Goal: Information Seeking & Learning: Learn about a topic

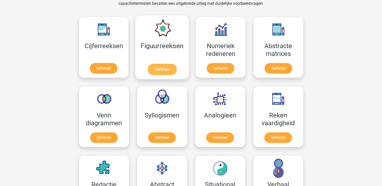
scroll to position [220, 0]
click at [159, 64] on link "Oefenen" at bounding box center [162, 69] width 29 height 11
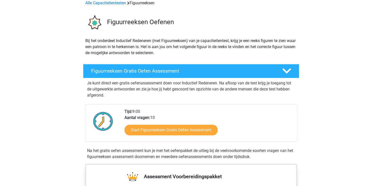
scroll to position [28, 0]
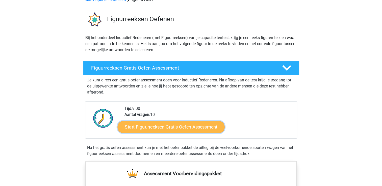
click at [160, 127] on link "Start Figuurreeksen Gratis Oefen Assessment" at bounding box center [170, 127] width 107 height 12
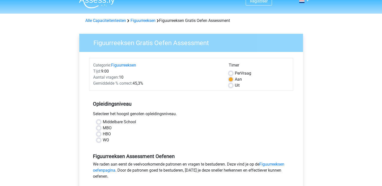
scroll to position [5, 0]
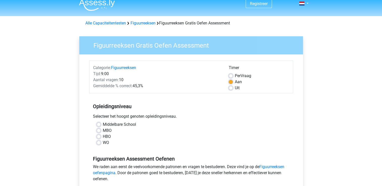
click at [103, 144] on label "WO" at bounding box center [106, 143] width 6 height 6
click at [98, 144] on input "WO" at bounding box center [99, 142] width 4 height 5
radio input "true"
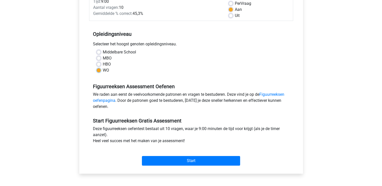
scroll to position [78, 0]
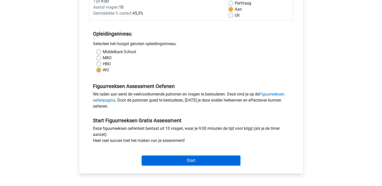
click at [165, 162] on input "Start" at bounding box center [191, 161] width 98 height 10
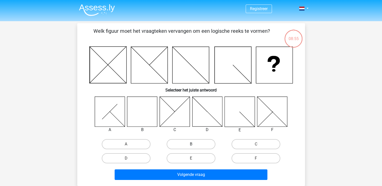
click at [197, 145] on label "B" at bounding box center [190, 144] width 49 height 10
click at [194, 145] on input "B" at bounding box center [192, 145] width 3 height 3
radio input "true"
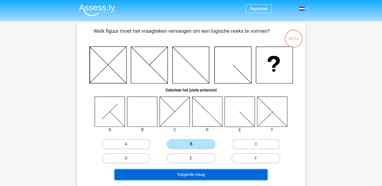
click at [188, 178] on button "Volgende vraag" at bounding box center [190, 174] width 153 height 11
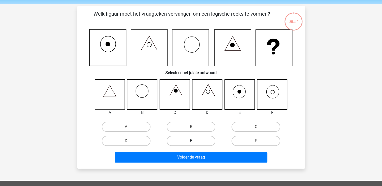
scroll to position [23, 0]
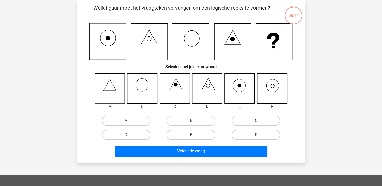
click at [270, 100] on icon at bounding box center [272, 88] width 30 height 30
click at [237, 136] on label "F" at bounding box center [255, 135] width 49 height 10
click at [256, 136] on input "F" at bounding box center [257, 136] width 3 height 3
radio input "true"
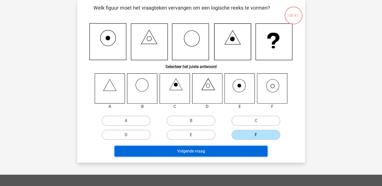
click at [227, 155] on button "Volgende vraag" at bounding box center [190, 151] width 153 height 11
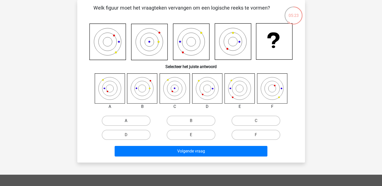
click at [120, 121] on label "A" at bounding box center [126, 121] width 49 height 10
click at [126, 121] on input "A" at bounding box center [127, 122] width 3 height 3
radio input "true"
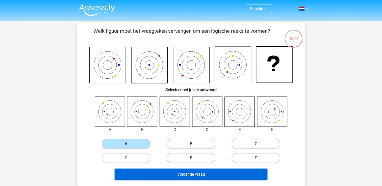
click at [189, 177] on button "Volgende vraag" at bounding box center [190, 174] width 153 height 11
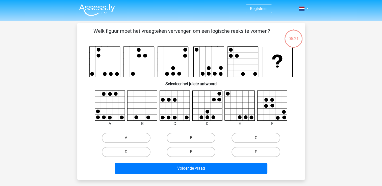
scroll to position [23, 0]
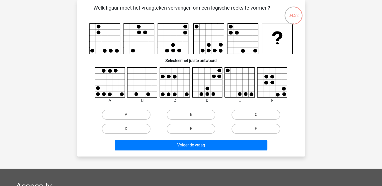
click at [153, 86] on icon at bounding box center [142, 83] width 30 height 30
click at [204, 117] on label "B" at bounding box center [190, 115] width 49 height 10
click at [194, 117] on input "B" at bounding box center [192, 116] width 3 height 3
radio input "true"
click at [201, 151] on div "Volgende vraag" at bounding box center [191, 146] width 195 height 13
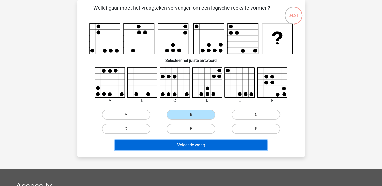
click at [198, 145] on button "Volgende vraag" at bounding box center [190, 145] width 153 height 11
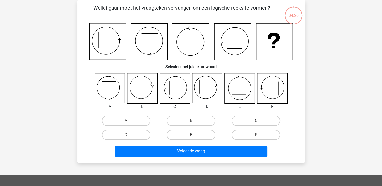
scroll to position [0, 0]
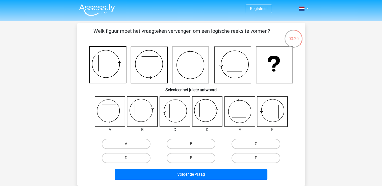
click at [180, 112] on icon at bounding box center [174, 112] width 30 height 30
click at [246, 142] on label "C" at bounding box center [255, 144] width 49 height 10
click at [256, 144] on input "C" at bounding box center [257, 145] width 3 height 3
radio input "true"
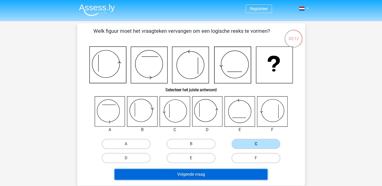
click at [210, 178] on button "Volgende vraag" at bounding box center [190, 174] width 153 height 11
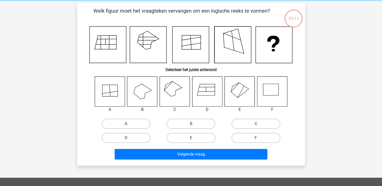
scroll to position [23, 0]
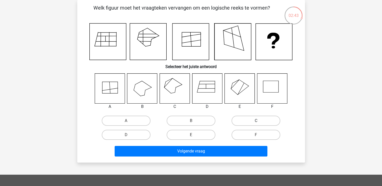
click at [247, 121] on label "C" at bounding box center [255, 121] width 49 height 10
click at [256, 121] on input "C" at bounding box center [257, 122] width 3 height 3
radio input "true"
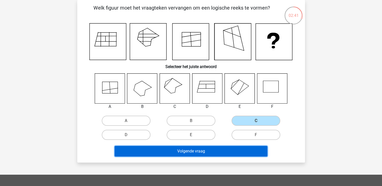
click at [196, 148] on button "Volgende vraag" at bounding box center [190, 151] width 153 height 11
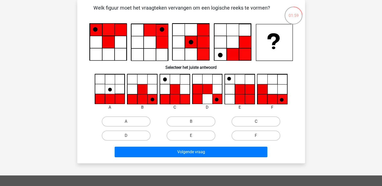
click at [241, 122] on label "C" at bounding box center [255, 122] width 49 height 10
click at [256, 122] on input "C" at bounding box center [257, 123] width 3 height 3
radio input "true"
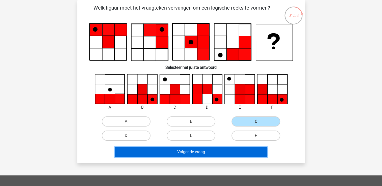
click at [178, 153] on button "Volgende vraag" at bounding box center [190, 152] width 153 height 11
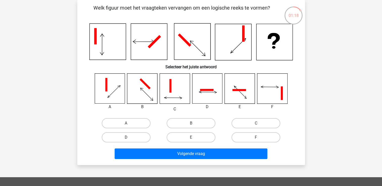
click at [141, 136] on label "D" at bounding box center [126, 137] width 49 height 10
click at [129, 137] on input "D" at bounding box center [127, 138] width 3 height 3
radio input "true"
click at [171, 159] on div "Volgende vraag" at bounding box center [191, 155] width 195 height 13
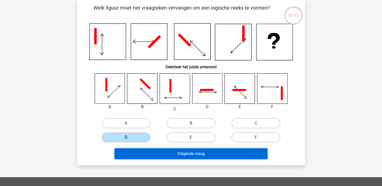
click at [173, 155] on button "Volgende vraag" at bounding box center [190, 154] width 153 height 11
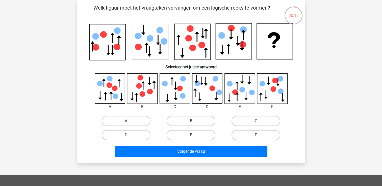
click at [189, 129] on div "E" at bounding box center [190, 135] width 65 height 14
click at [189, 130] on label "E" at bounding box center [190, 135] width 49 height 10
click at [191, 135] on input "E" at bounding box center [192, 136] width 3 height 3
radio input "true"
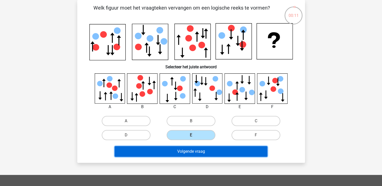
click at [189, 153] on button "Volgende vraag" at bounding box center [190, 151] width 153 height 11
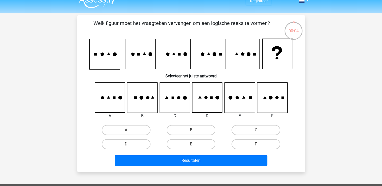
scroll to position [8, 0]
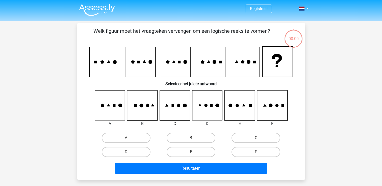
scroll to position [8, 0]
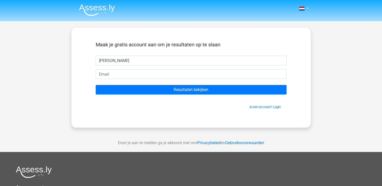
type input "sara"
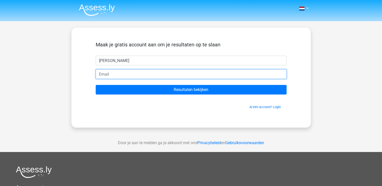
click at [150, 71] on input "email" at bounding box center [191, 74] width 191 height 10
type input "sarakeita37@gmail.com"
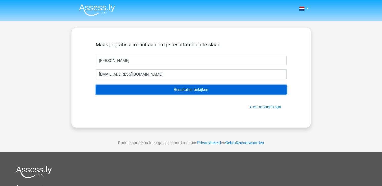
click at [138, 87] on input "Resultaten bekijken" at bounding box center [191, 90] width 191 height 10
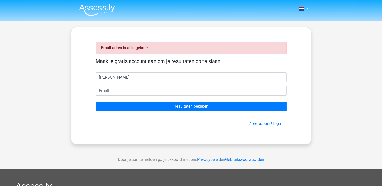
type input "[PERSON_NAME]"
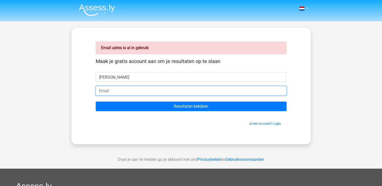
click at [138, 87] on input "email" at bounding box center [191, 91] width 191 height 10
type input "[PERSON_NAME][EMAIL_ADDRESS][DOMAIN_NAME]"
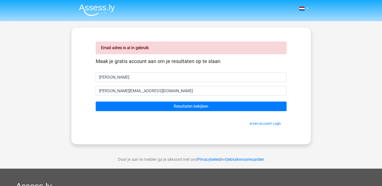
click at [141, 99] on form "Maak je gratis account aan om je resultaten op te slaan sara [EMAIL_ADDRESS][DO…" at bounding box center [191, 92] width 191 height 68
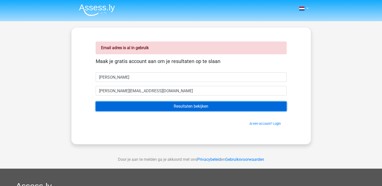
click at [142, 102] on input "Resultaten bekijken" at bounding box center [191, 107] width 191 height 10
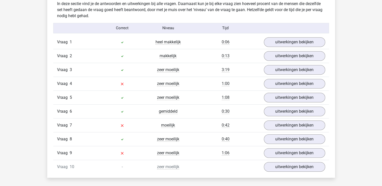
scroll to position [402, 0]
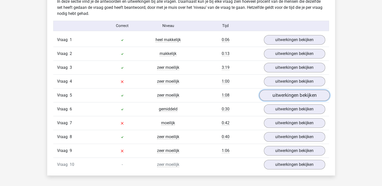
click at [283, 92] on link "uitwerkingen bekijken" at bounding box center [294, 95] width 70 height 11
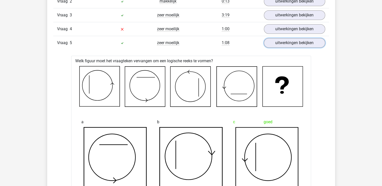
scroll to position [460, 0]
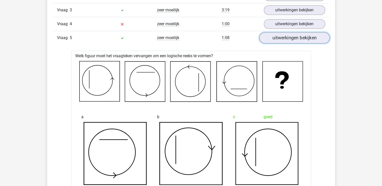
click at [291, 40] on link "uitwerkingen bekijken" at bounding box center [294, 37] width 70 height 11
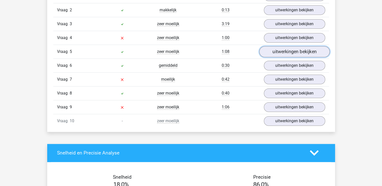
scroll to position [446, 0]
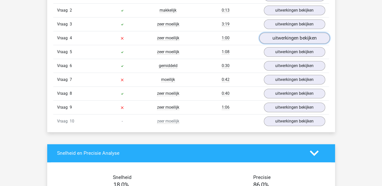
click at [286, 35] on link "uitwerkingen bekijken" at bounding box center [294, 38] width 70 height 11
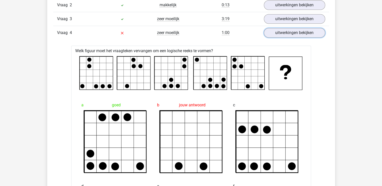
scroll to position [446, 0]
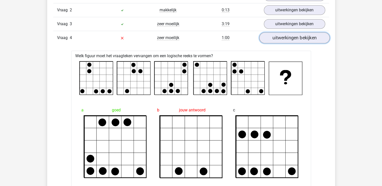
click at [290, 40] on link "uitwerkingen bekijken" at bounding box center [294, 37] width 70 height 11
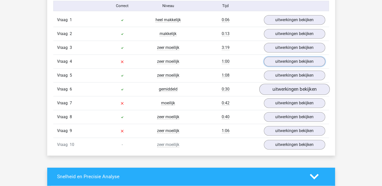
scroll to position [420, 0]
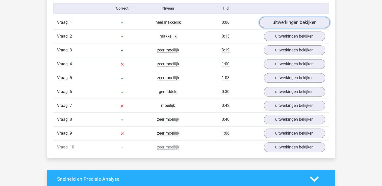
click at [289, 21] on link "uitwerkingen bekijken" at bounding box center [294, 22] width 70 height 11
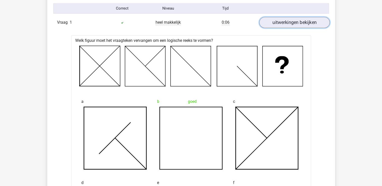
click at [289, 22] on link "uitwerkingen bekijken" at bounding box center [294, 22] width 70 height 11
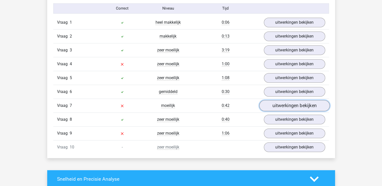
click at [282, 104] on link "uitwerkingen bekijken" at bounding box center [294, 105] width 70 height 11
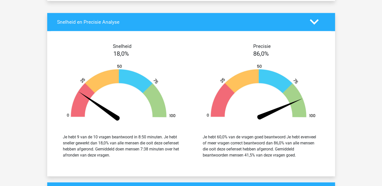
scroll to position [1005, 0]
